Goal: Task Accomplishment & Management: Manage account settings

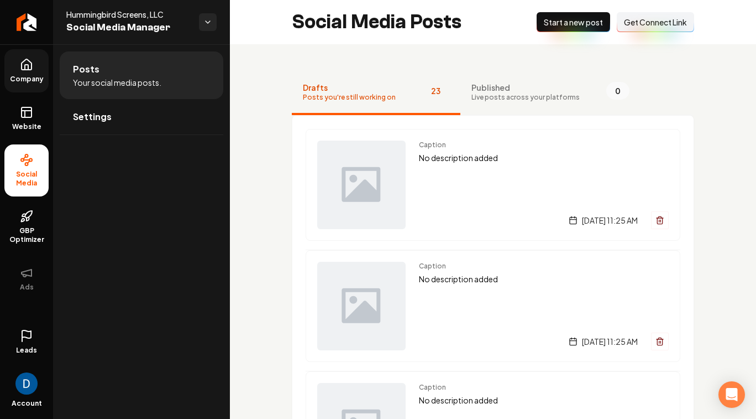
click at [25, 60] on icon at bounding box center [26, 64] width 13 height 13
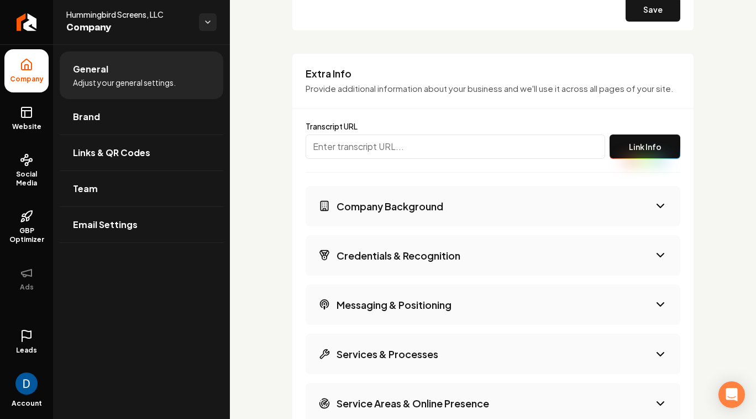
scroll to position [1952, 0]
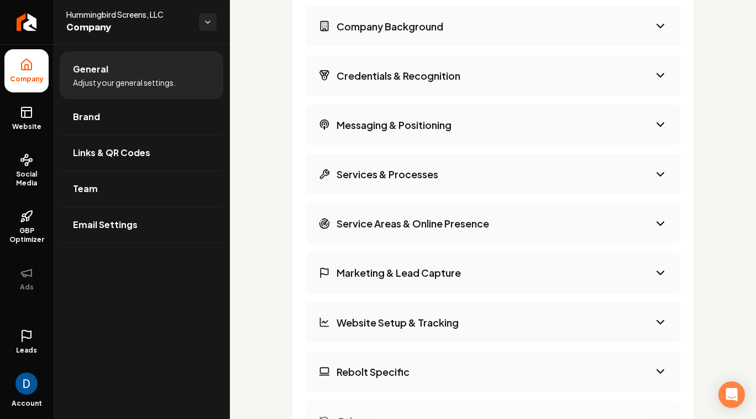
click at [433, 173] on h3 "Services & Processes" at bounding box center [388, 174] width 102 height 14
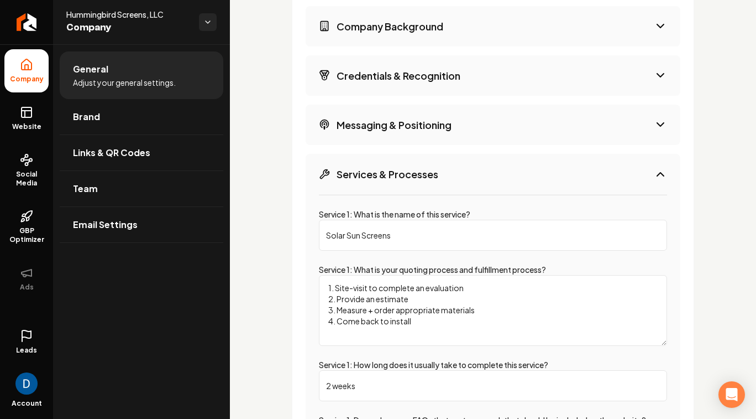
click at [434, 172] on h3 "Services & Processes" at bounding box center [388, 174] width 102 height 14
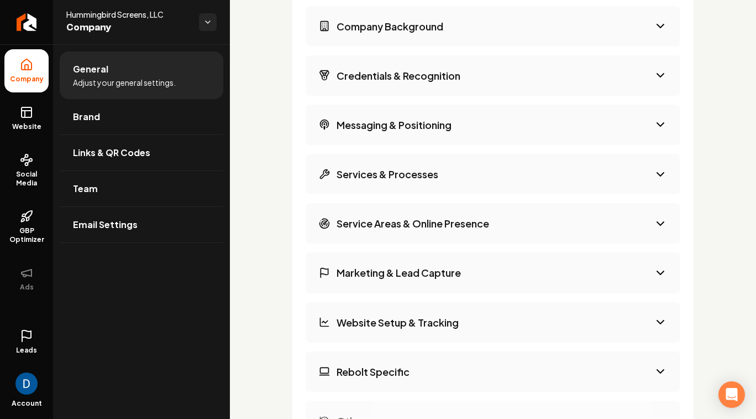
click at [404, 229] on button "Service Areas & Online Presence" at bounding box center [493, 223] width 375 height 40
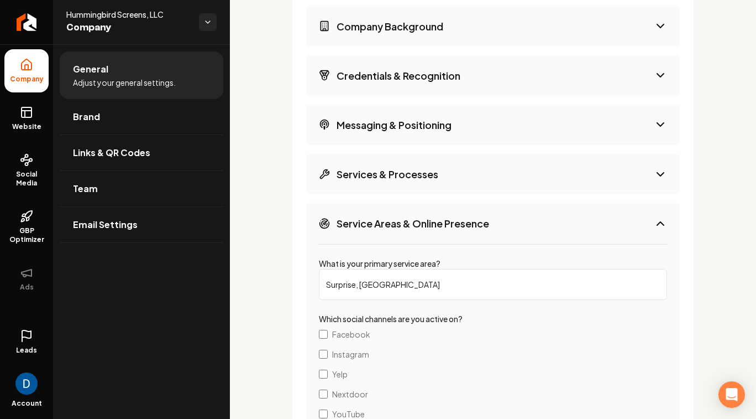
click at [409, 174] on h3 "Services & Processes" at bounding box center [388, 174] width 102 height 14
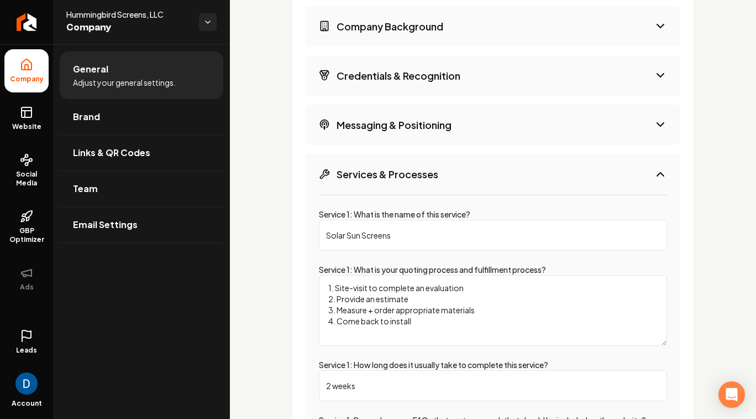
click at [336, 235] on input "Solar Sun Screens" at bounding box center [493, 235] width 348 height 31
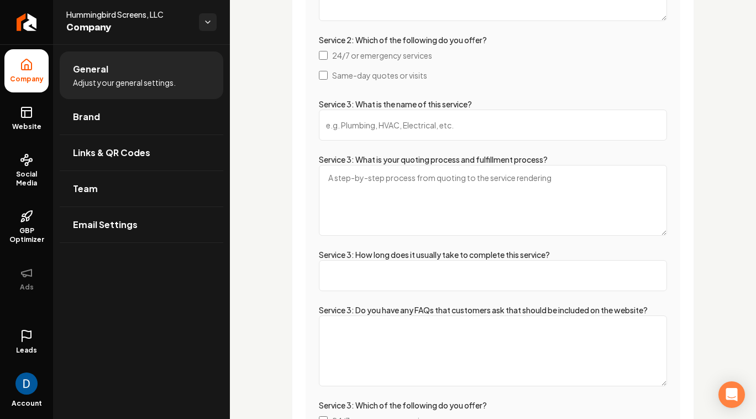
scroll to position [3176, 0]
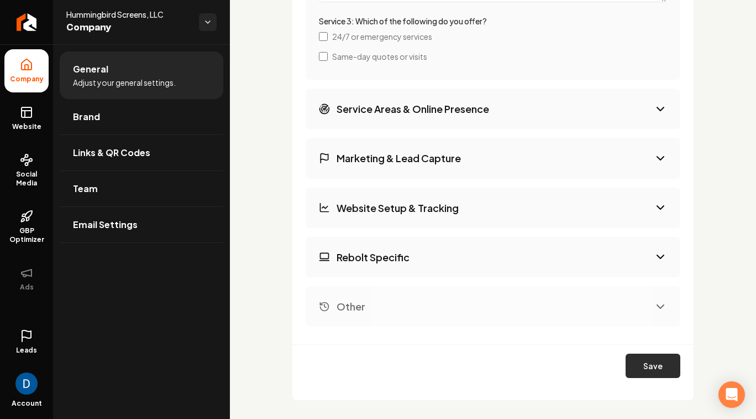
type input "Sun Screens"
click at [651, 367] on button "Save" at bounding box center [653, 365] width 55 height 24
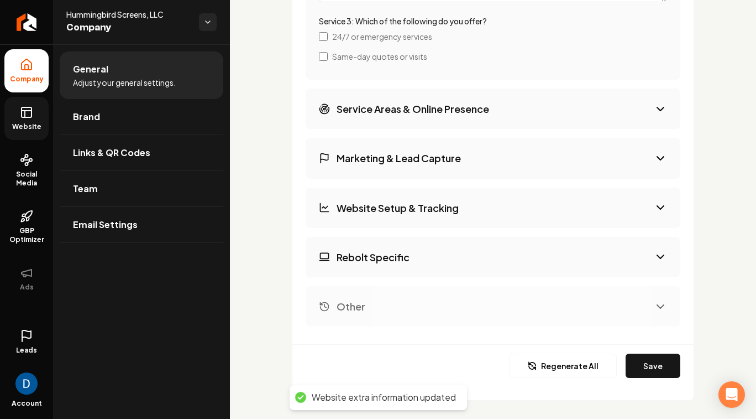
click at [25, 121] on link "Website" at bounding box center [26, 118] width 44 height 43
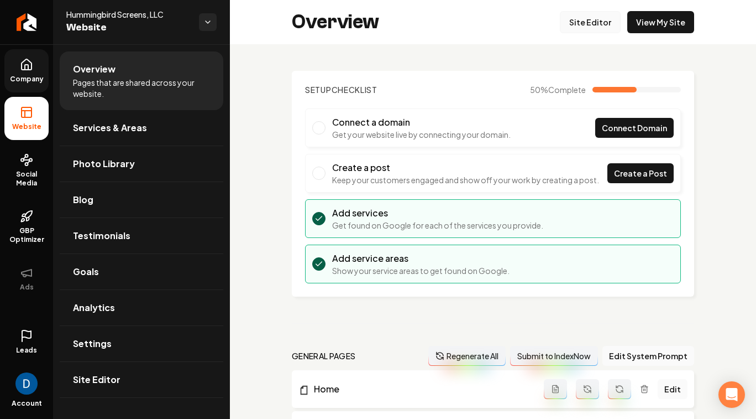
click at [596, 22] on link "Site Editor" at bounding box center [590, 22] width 61 height 22
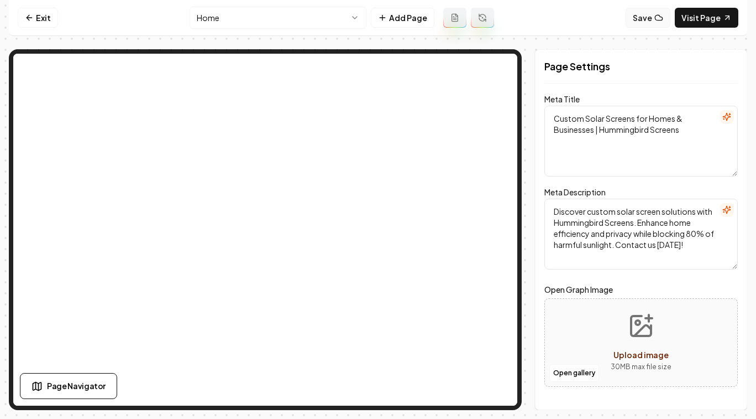
click at [644, 20] on button "Save" at bounding box center [648, 18] width 45 height 20
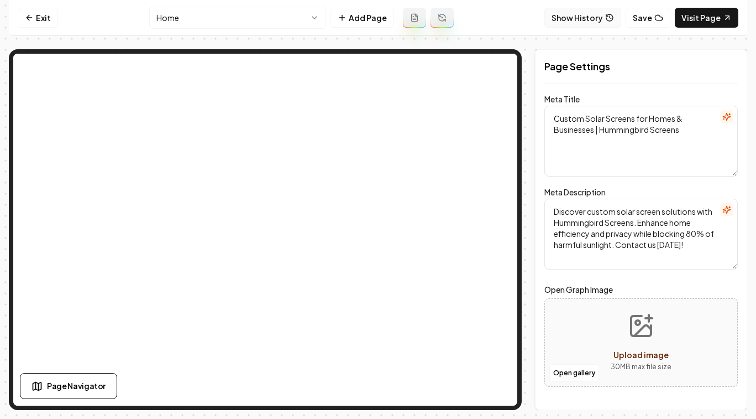
click at [604, 18] on button "Show History" at bounding box center [583, 18] width 77 height 20
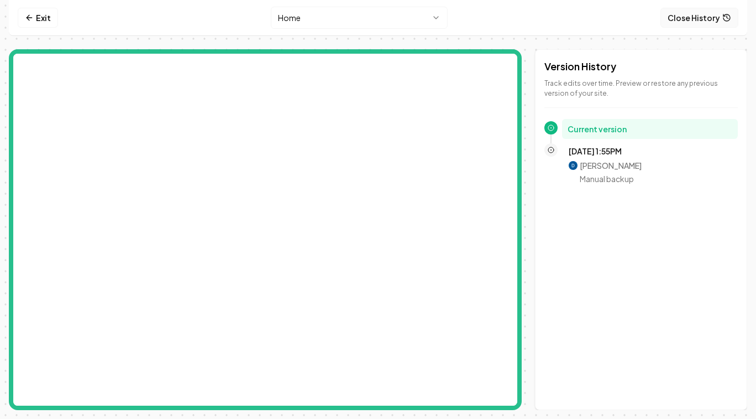
click at [687, 25] on button "Close History" at bounding box center [700, 18] width 78 height 20
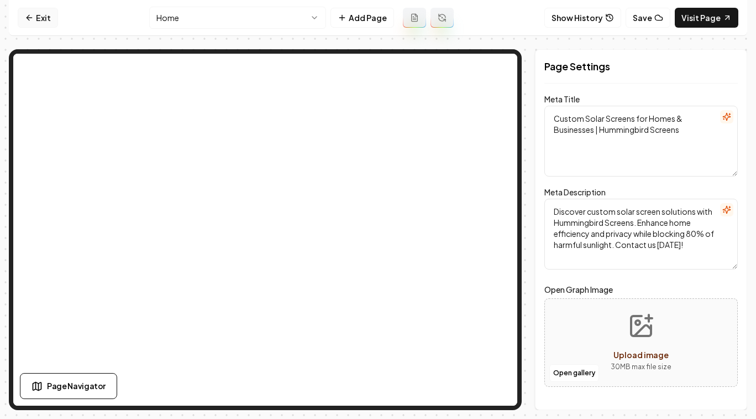
click at [40, 18] on link "Exit" at bounding box center [38, 18] width 40 height 20
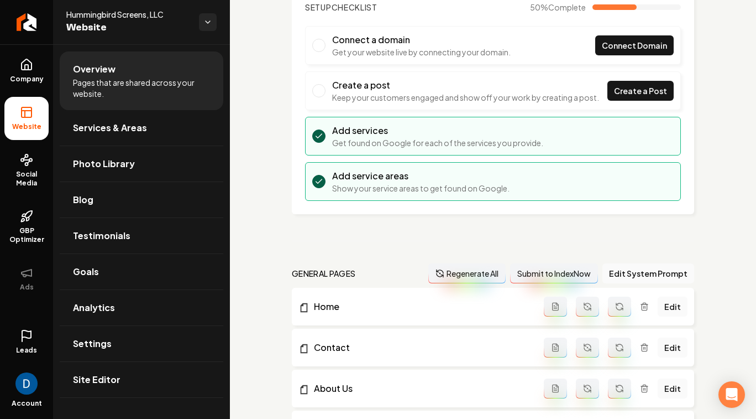
scroll to position [90, 0]
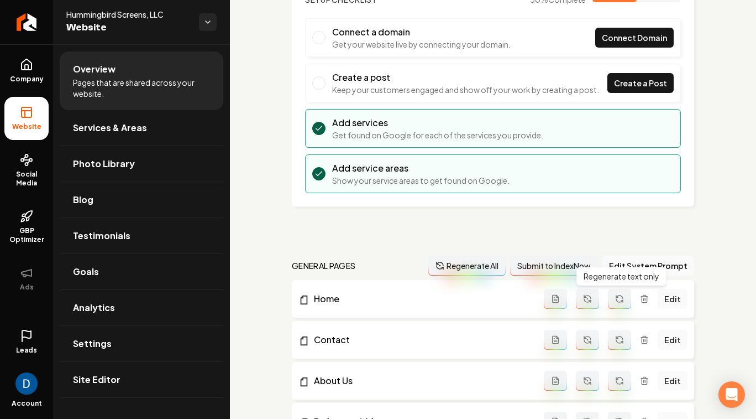
click at [619, 299] on icon "Main content area" at bounding box center [619, 298] width 9 height 9
click at [45, 70] on link "Company" at bounding box center [26, 70] width 44 height 43
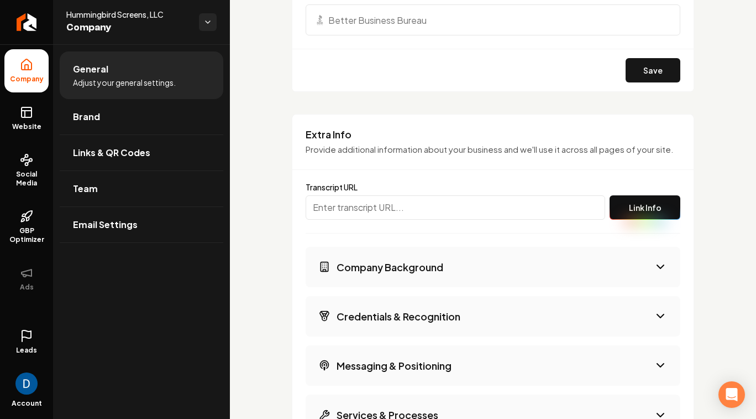
scroll to position [1809, 0]
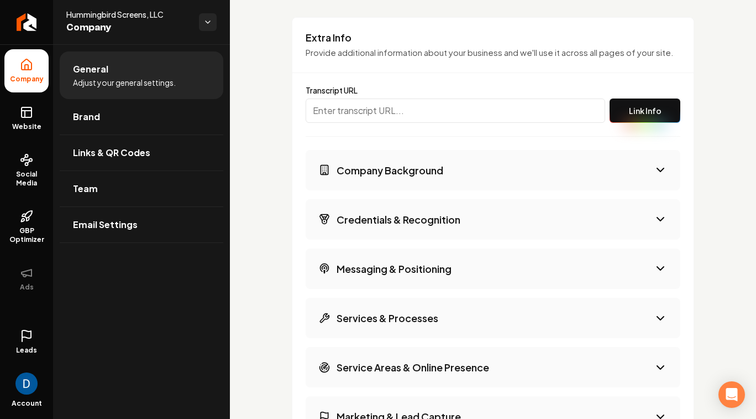
click at [479, 171] on button "Company Background" at bounding box center [493, 170] width 375 height 40
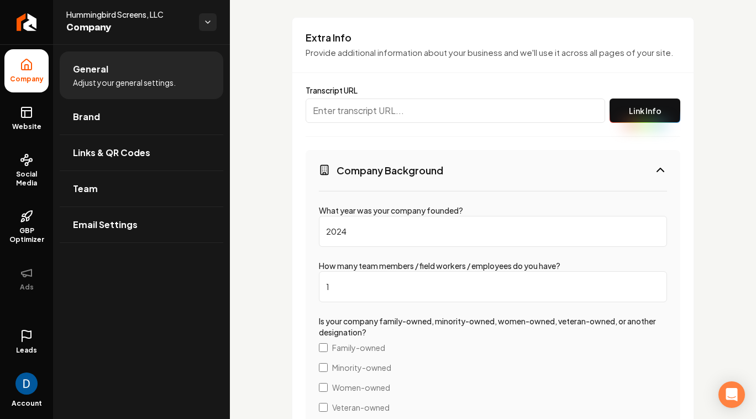
click at [473, 164] on button "Company Background" at bounding box center [493, 170] width 375 height 40
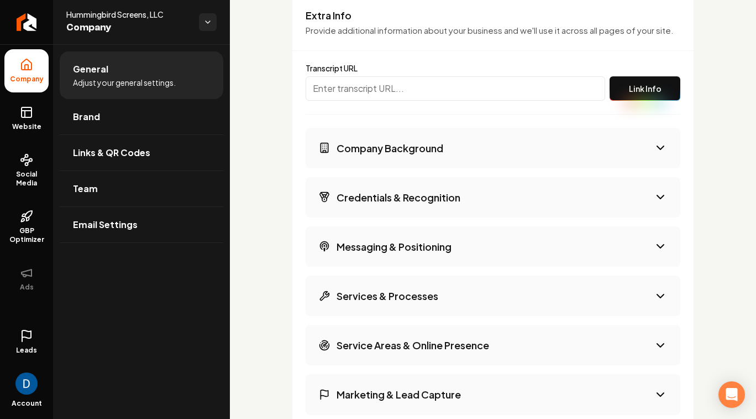
scroll to position [1845, 0]
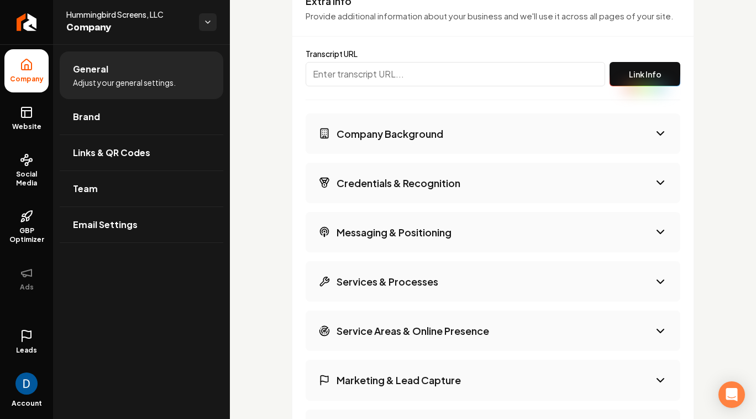
click at [407, 285] on h3 "Services & Processes" at bounding box center [388, 281] width 102 height 14
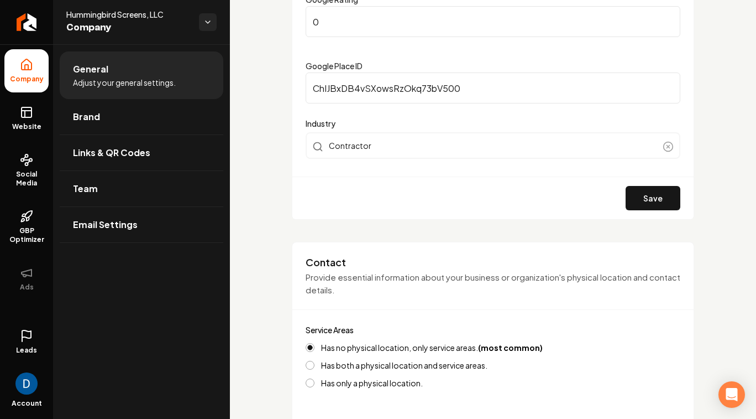
scroll to position [0, 0]
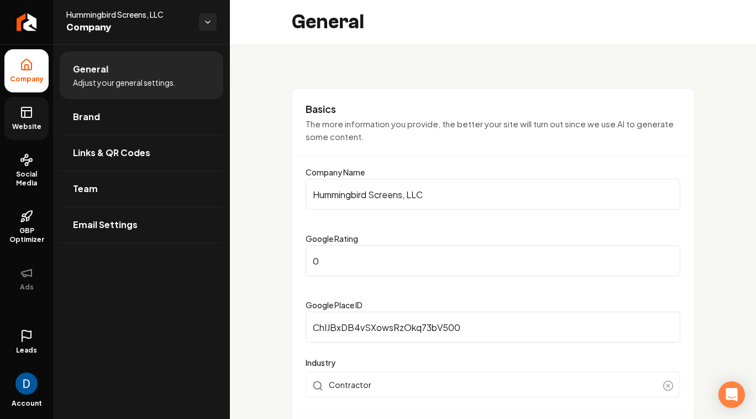
click at [32, 117] on rect at bounding box center [27, 112] width 10 height 10
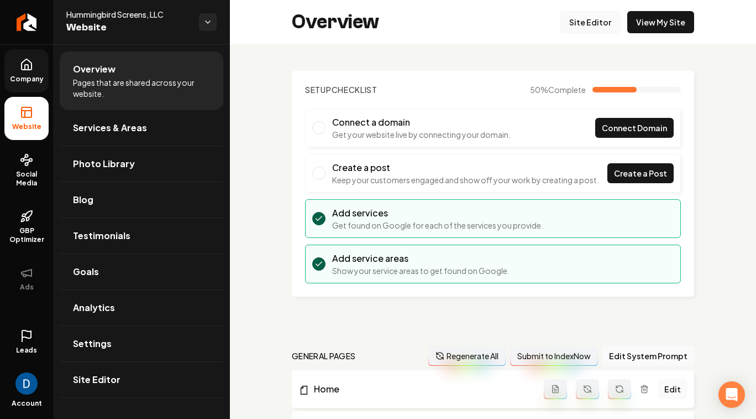
click at [601, 13] on link "Site Editor" at bounding box center [590, 22] width 61 height 22
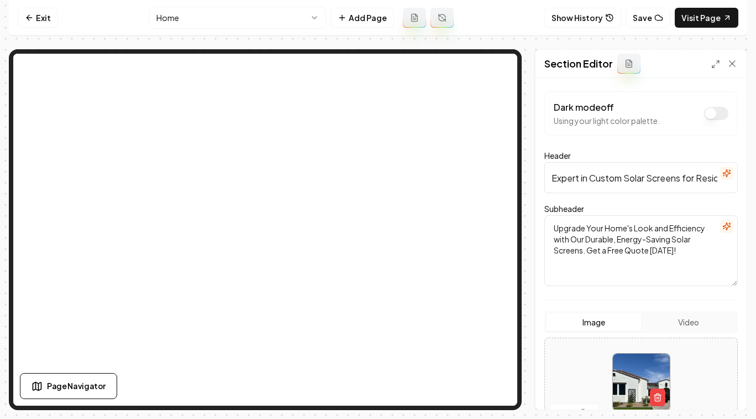
click at [596, 174] on input "Expert in Custom Solar Screens for Residential and Commercial Properties" at bounding box center [642, 177] width 194 height 31
paste input "Sun Screen Installation for Homes and Businesses in [GEOGRAPHIC_DATA], [GEOGRAP…"
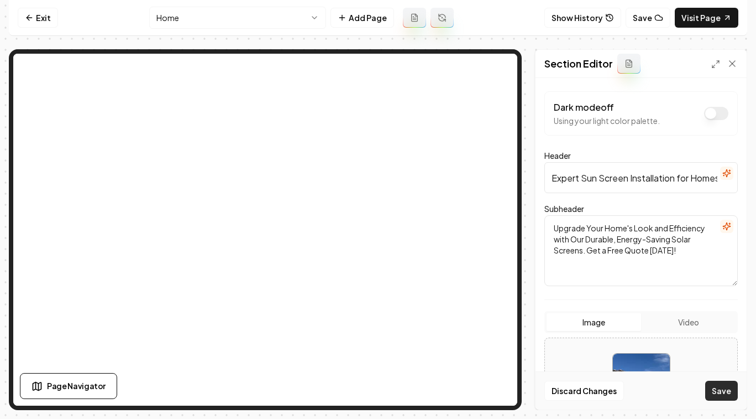
type input "Expert Sun Screen Installation for Homes and Businesses in [GEOGRAPHIC_DATA], […"
click at [728, 395] on button "Save" at bounding box center [722, 390] width 33 height 20
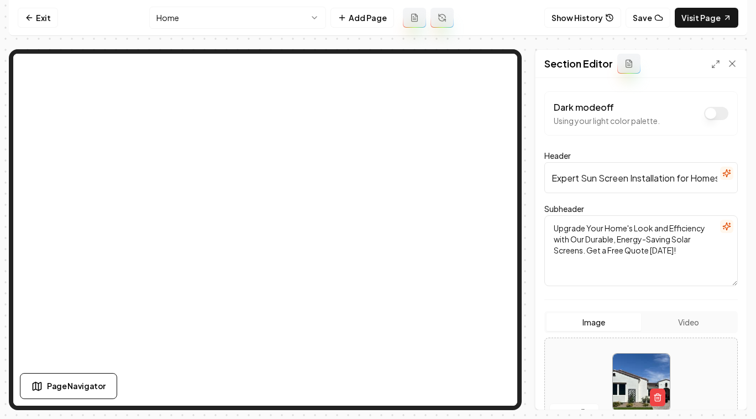
click at [605, 238] on textarea "Upgrade Your Home's Look and Efficiency with Our Durable, Energy-Saving Solar S…" at bounding box center [642, 250] width 194 height 71
click at [584, 254] on textarea "Upgrade Your Home's Look and Efficiency with Our Durable, Energy-Saving Solar S…" at bounding box center [642, 250] width 194 height 71
click at [587, 254] on textarea "Upgrade Your Home's Look and Efficiency with Our Durable, Energy-Saving Solar S…" at bounding box center [642, 250] width 194 height 71
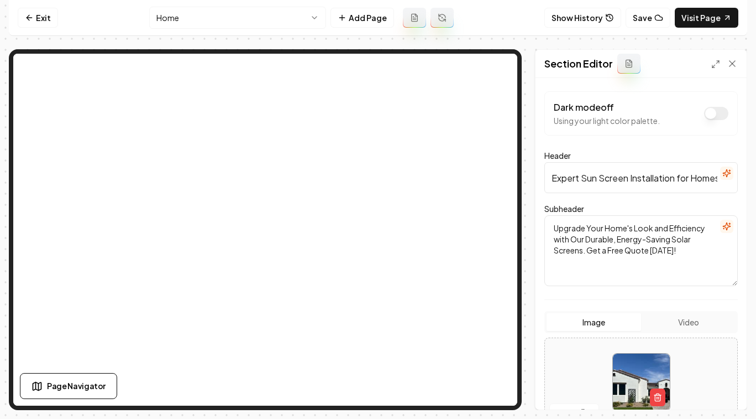
paste textarea "Keep your home cooler, lower your energy bills, and protect your interiors with…"
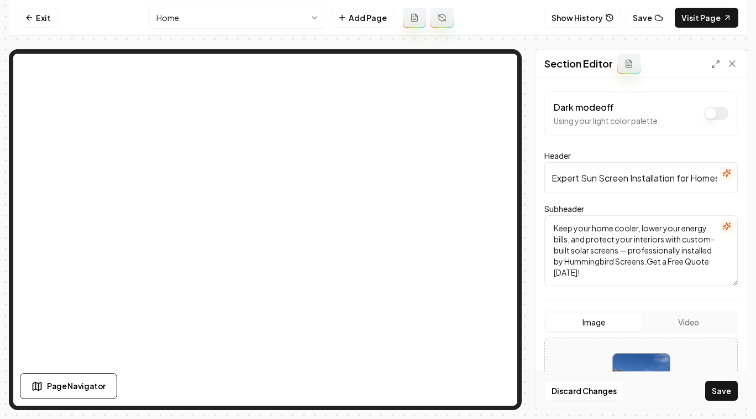
drag, startPoint x: 622, startPoint y: 252, endPoint x: 646, endPoint y: 262, distance: 26.5
click at [646, 262] on textarea "Keep your home cooler, lower your energy bills, and protect your interiors with…" at bounding box center [642, 250] width 194 height 71
click at [722, 389] on button "Save" at bounding box center [722, 390] width 33 height 20
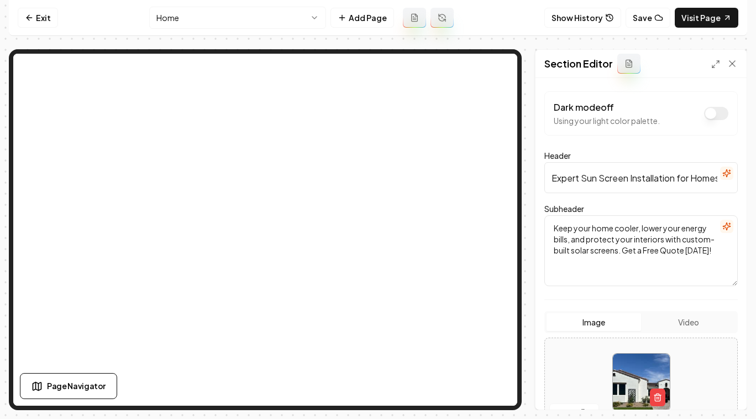
click at [598, 228] on textarea "Keep your home cooler, lower your energy bills, and protect your interiors with…" at bounding box center [642, 250] width 194 height 71
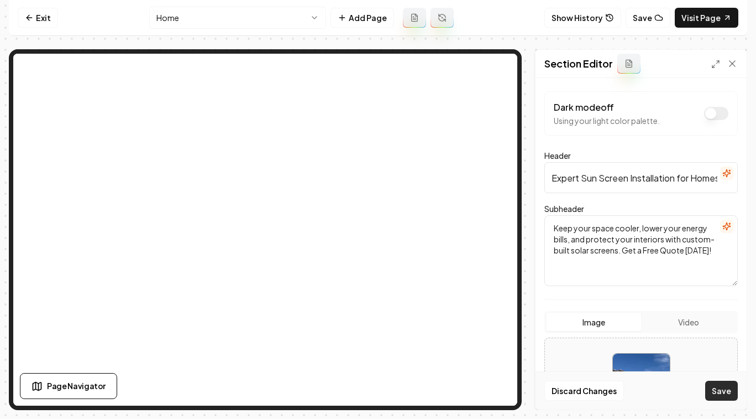
type textarea "Keep your space cooler, lower your energy bills, and protect your interiors wit…"
click at [724, 388] on button "Save" at bounding box center [722, 390] width 33 height 20
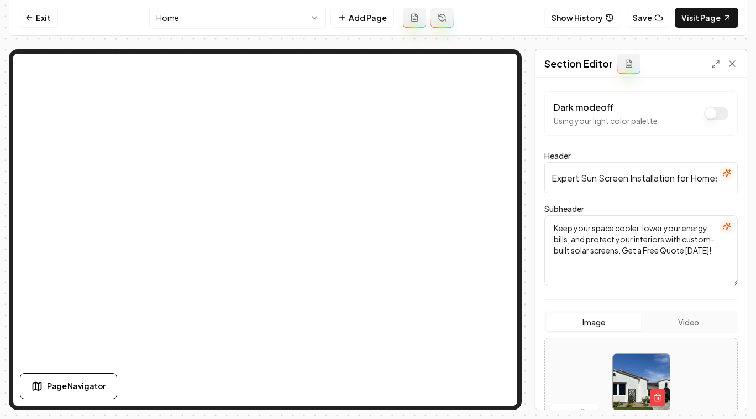
click at [222, 27] on html "Computer Required This feature is only available on a computer. Please switch t…" at bounding box center [378, 209] width 756 height 419
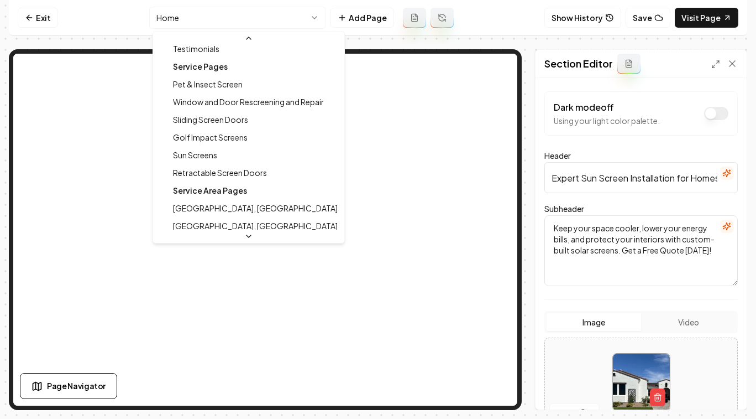
scroll to position [74, 0]
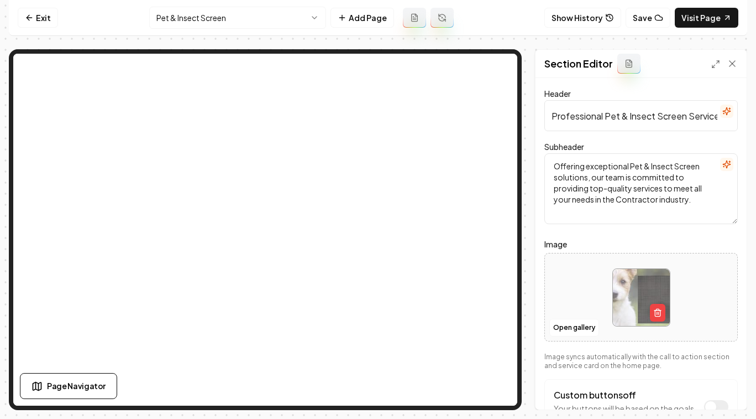
click at [622, 115] on input "Professional Pet & Insect Screen Services" at bounding box center [642, 115] width 194 height 31
click at [689, 116] on input "Professional Pet & Insect Screen Services" at bounding box center [642, 115] width 194 height 31
paste input "in [GEOGRAPHIC_DATA], [GEOGRAPHIC_DATA]"
type input "Professional Pet & Insect Screens in [GEOGRAPHIC_DATA], [GEOGRAPHIC_DATA]"
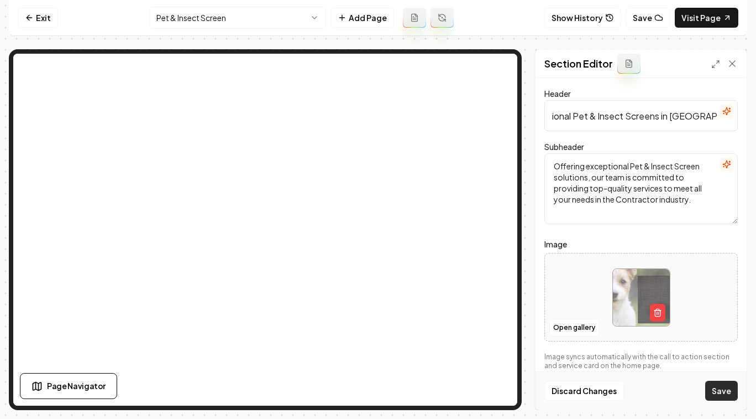
click at [719, 395] on button "Save" at bounding box center [722, 390] width 33 height 20
click at [226, 20] on html "Computer Required This feature is only available on a computer. Please switch t…" at bounding box center [378, 209] width 756 height 419
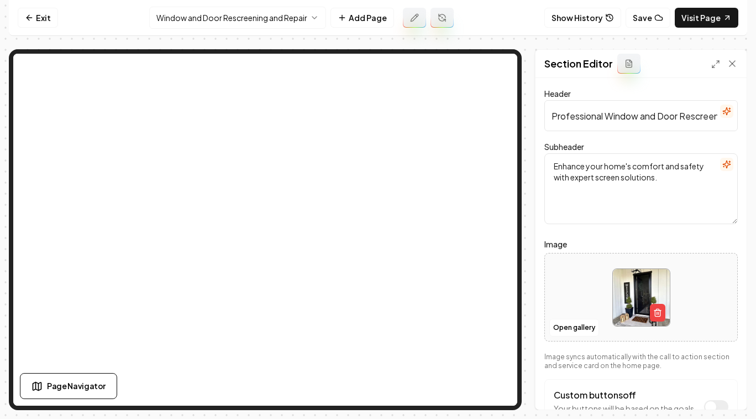
click at [698, 117] on input "Professional Window and Door Rescreening and Repair Services" at bounding box center [642, 115] width 194 height 31
click at [683, 117] on input "Professional Window and Door Rescreening and Repair Services" at bounding box center [642, 115] width 194 height 31
paste input "in [GEOGRAPHIC_DATA], [GEOGRAPHIC_DATA]"
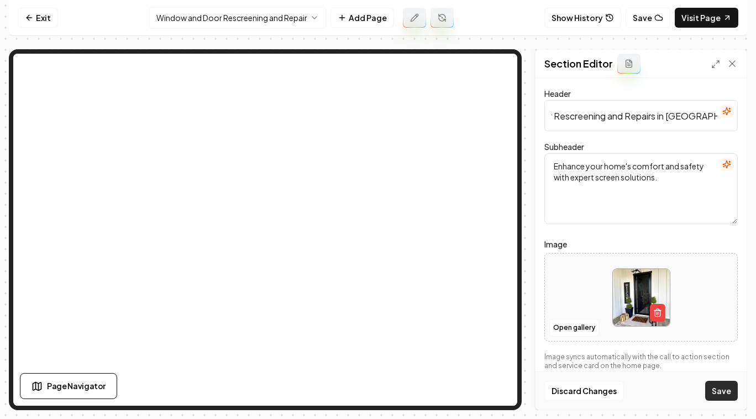
type input "Professional Window and Door Rescreening and Repairs in [GEOGRAPHIC_DATA], [GEO…"
click at [727, 388] on button "Save" at bounding box center [722, 390] width 33 height 20
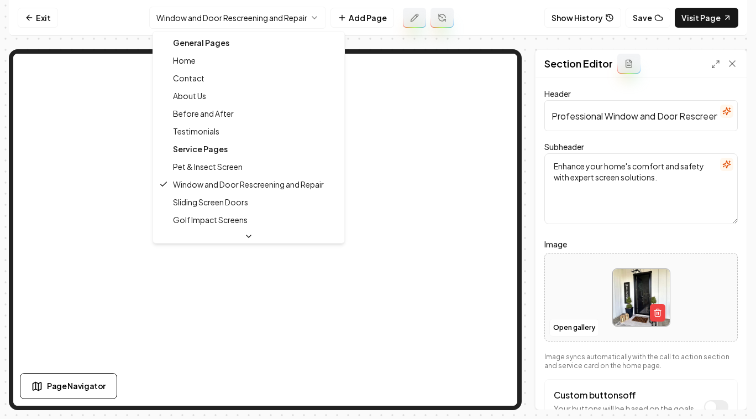
click at [197, 17] on html "Computer Required This feature is only available on a computer. Please switch t…" at bounding box center [378, 209] width 756 height 419
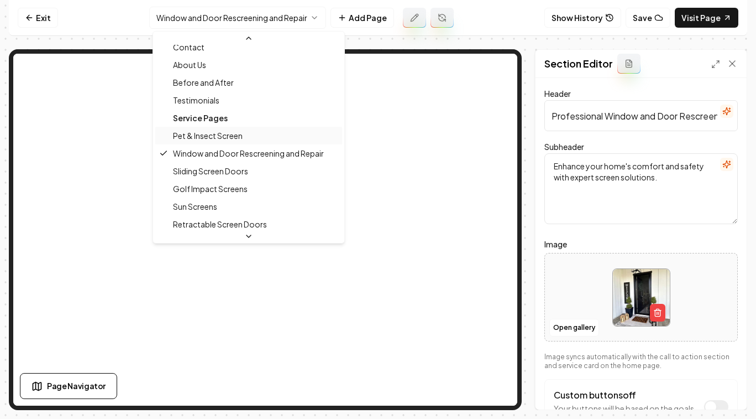
scroll to position [45, 0]
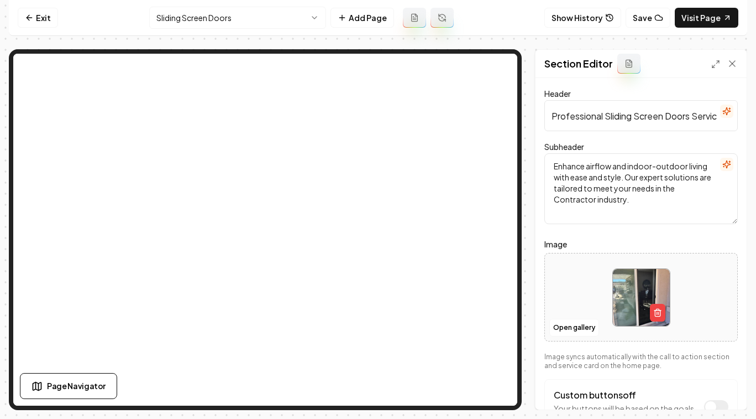
click at [694, 116] on input "Professional Sliding Screen Doors Services" at bounding box center [642, 115] width 194 height 31
paste input "in [GEOGRAPHIC_DATA], [GEOGRAPHIC_DATA]"
type input "Professional Sliding Screen Doors in [GEOGRAPHIC_DATA], [GEOGRAPHIC_DATA]"
click at [728, 394] on button "Save" at bounding box center [722, 390] width 33 height 20
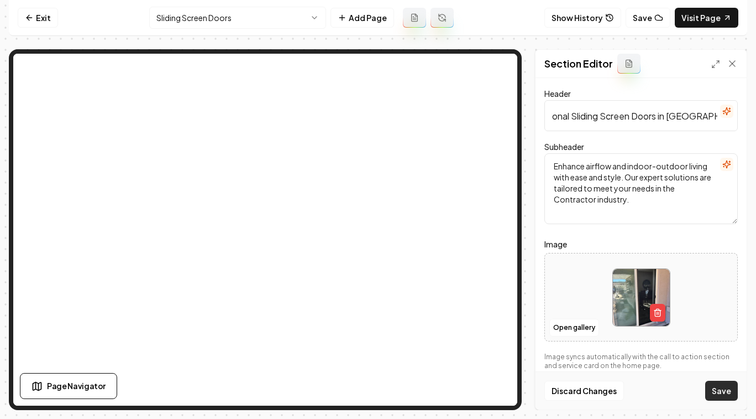
scroll to position [0, 0]
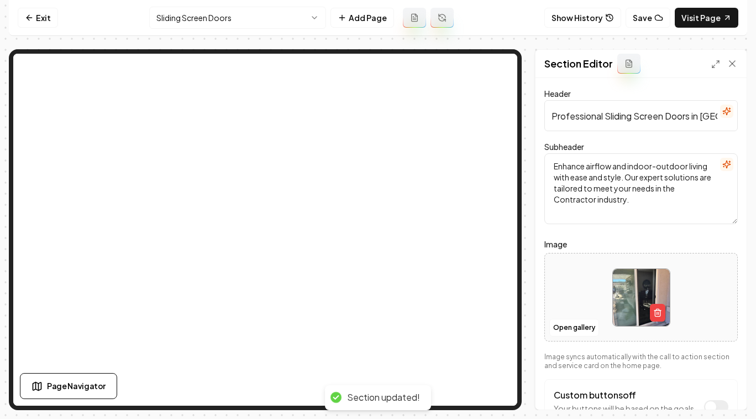
click at [252, 18] on html "Computer Required This feature is only available on a computer. Please switch t…" at bounding box center [378, 209] width 756 height 419
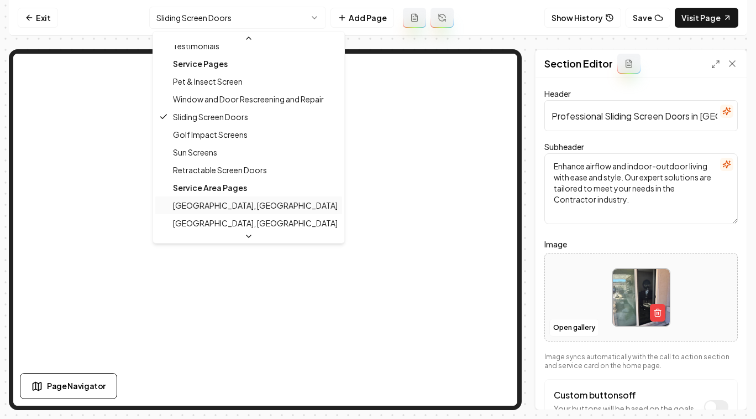
scroll to position [107, 0]
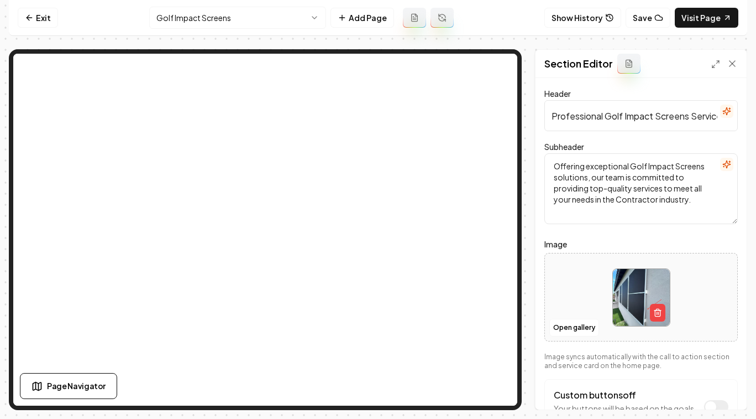
click at [693, 116] on input "Professional Golf Impact Screens Services" at bounding box center [642, 115] width 194 height 31
paste input "in [GEOGRAPHIC_DATA], [GEOGRAPHIC_DATA]"
type input "Professional Golf Impact Screens in Surprise, [GEOGRAPHIC_DATA]"
click at [728, 396] on button "Save" at bounding box center [722, 390] width 33 height 20
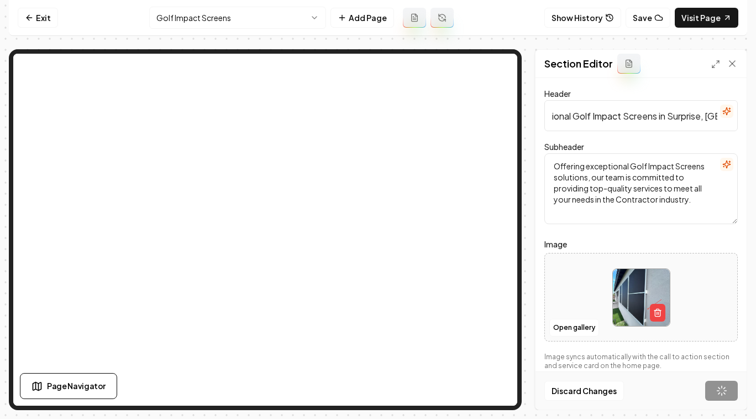
scroll to position [0, 0]
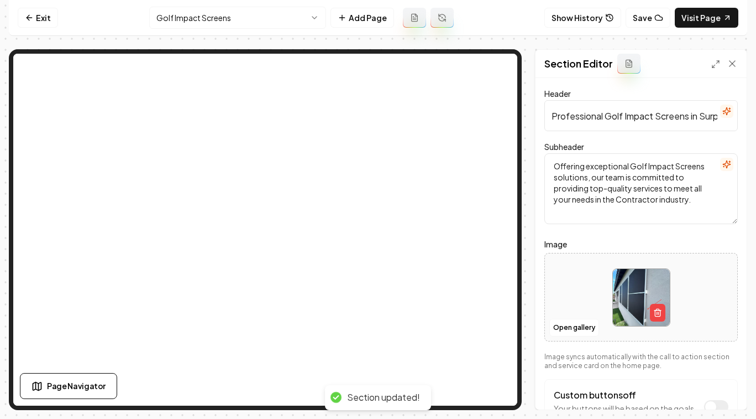
click at [248, 25] on html "Computer Required This feature is only available on a computer. Please switch t…" at bounding box center [378, 209] width 756 height 419
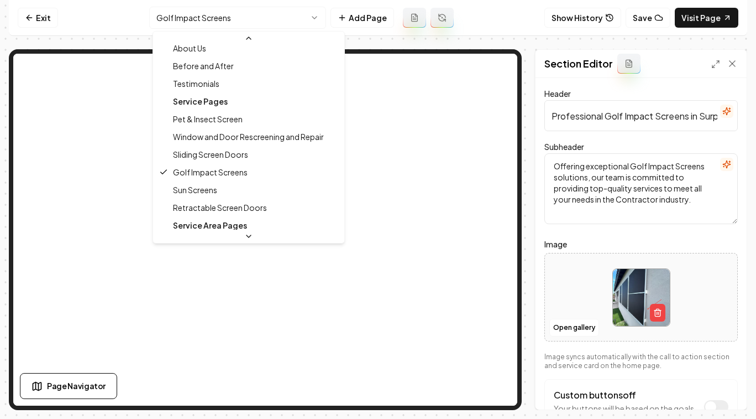
scroll to position [76, 0]
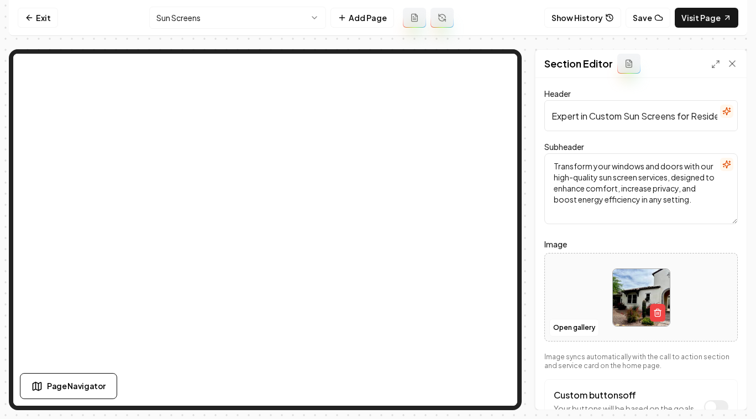
click at [678, 116] on input "Expert in Custom Sun Screens for Residential and Commercial Properties" at bounding box center [642, 115] width 194 height 31
click at [622, 119] on input "Expert in Custom Sun Screens for Residential and Commercial Properties" at bounding box center [642, 115] width 194 height 31
click at [590, 117] on input "Expert in Custom Sun Screens for Residential and Commercial Properties" at bounding box center [642, 115] width 194 height 31
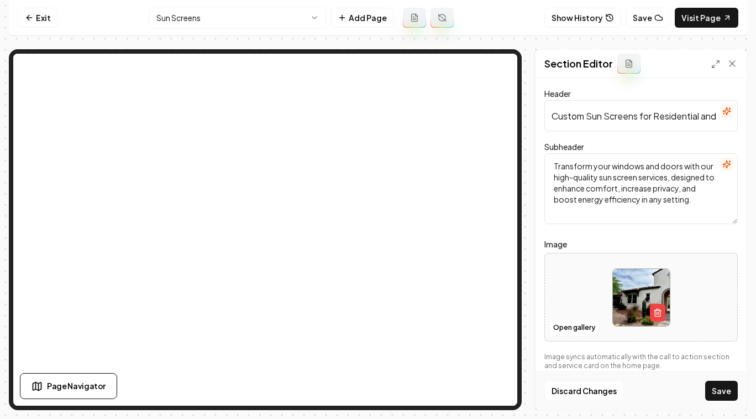
scroll to position [0, 98]
click at [579, 114] on input "Custom Sun Screens for Residential and Commercial Properties" at bounding box center [642, 115] width 194 height 31
click at [612, 118] on input "Custom Sun Screens for Residential and Commercial Properties" at bounding box center [642, 115] width 194 height 31
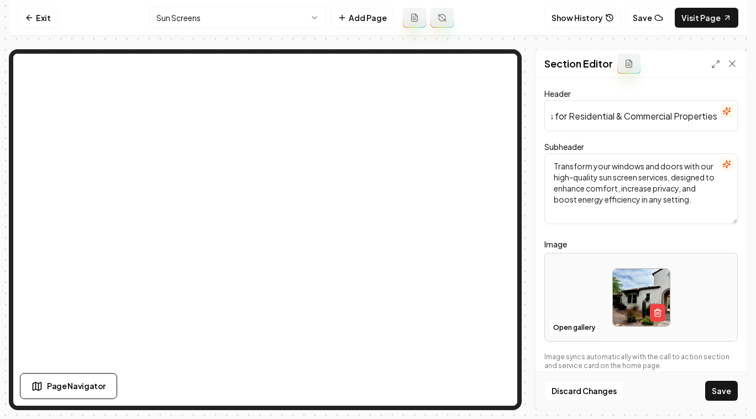
scroll to position [0, 88]
paste input "in [GEOGRAPHIC_DATA], [GEOGRAPHIC_DATA]"
click at [659, 117] on input "Custom Sun Screens for Residential & Commercial Properties in in [GEOGRAPHIC_DA…" at bounding box center [642, 115] width 194 height 31
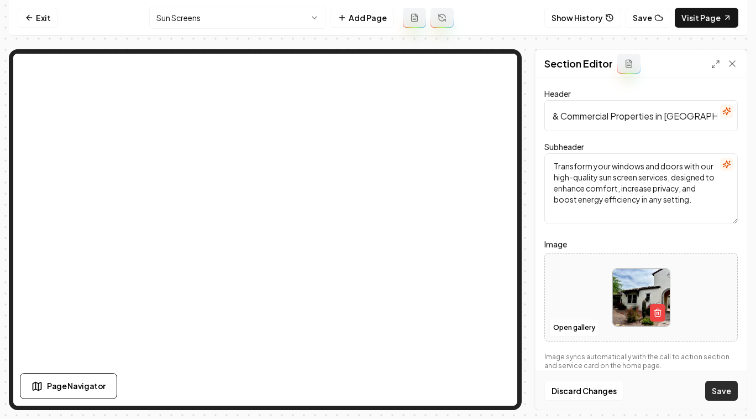
type input "Custom Sun Screens for Residential & Commercial Properties in [GEOGRAPHIC_DATA]…"
click at [733, 390] on button "Save" at bounding box center [722, 390] width 33 height 20
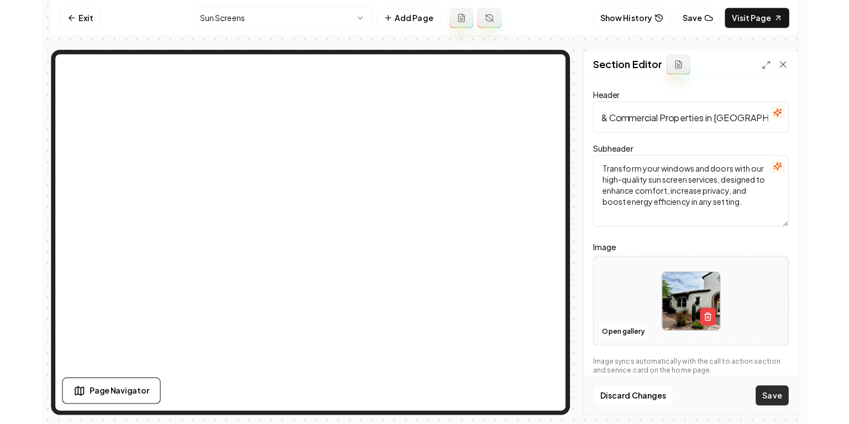
scroll to position [0, 0]
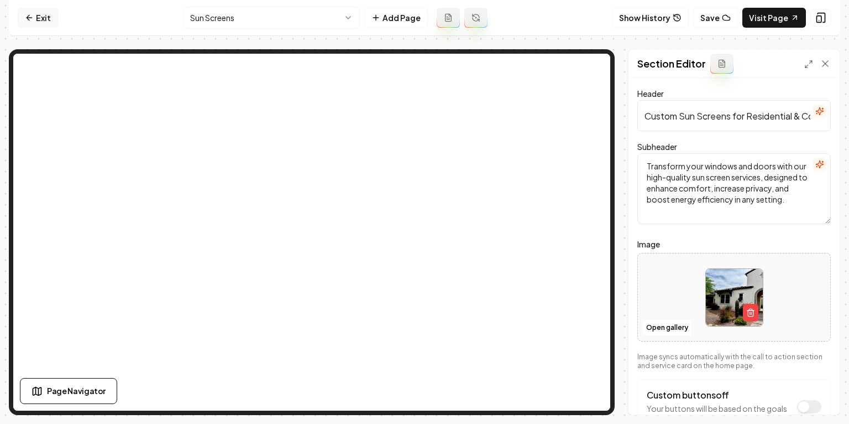
click at [45, 17] on link "Exit" at bounding box center [38, 18] width 40 height 20
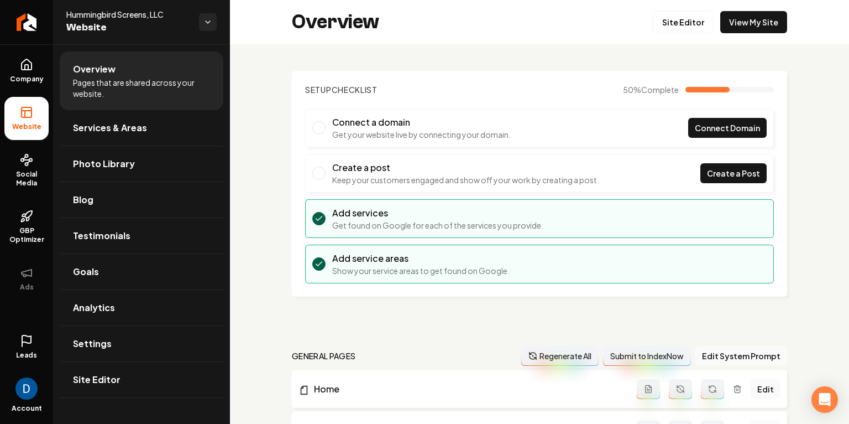
click at [113, 19] on span "Hummingbird Screens, LLC" at bounding box center [128, 14] width 124 height 11
copy span "Hummingbird Screens, LLC"
